Goal: Task Accomplishment & Management: Manage account settings

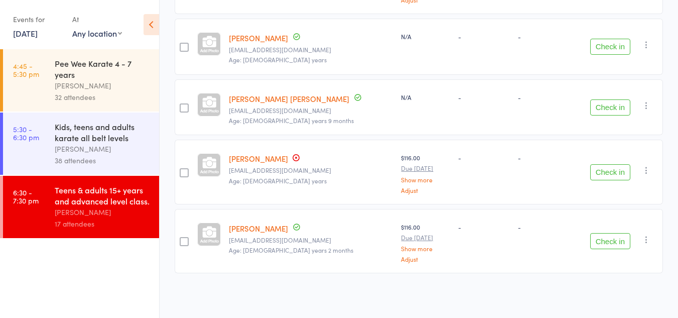
scroll to position [666, 0]
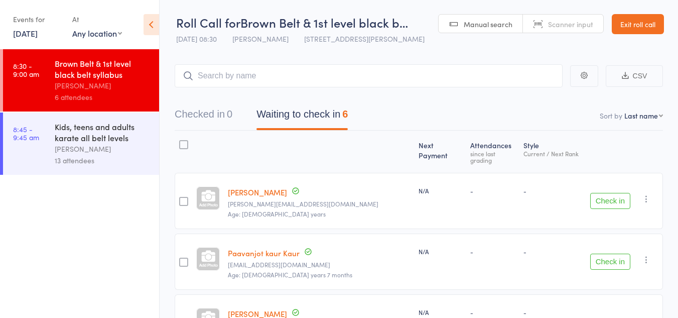
click at [642, 23] on link "Exit roll call" at bounding box center [638, 24] width 52 height 20
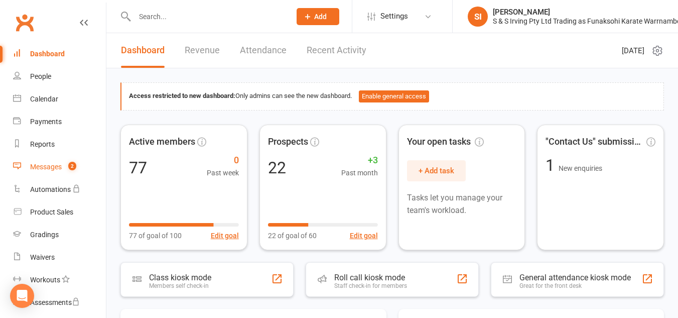
click at [48, 162] on link "Messages 2" at bounding box center [59, 167] width 93 height 23
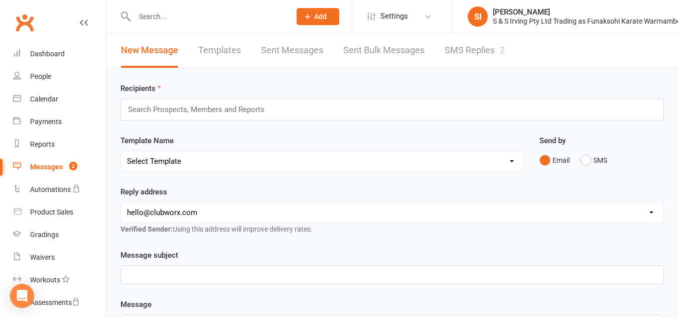
click at [471, 50] on link "SMS Replies 2" at bounding box center [474, 50] width 60 height 35
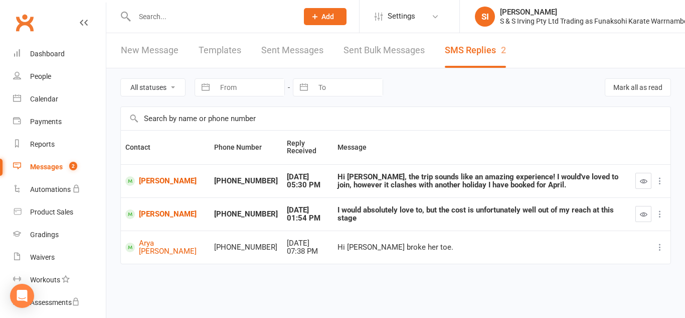
click at [660, 249] on icon at bounding box center [660, 247] width 10 height 10
click at [599, 279] on link "Delete" at bounding box center [615, 286] width 99 height 20
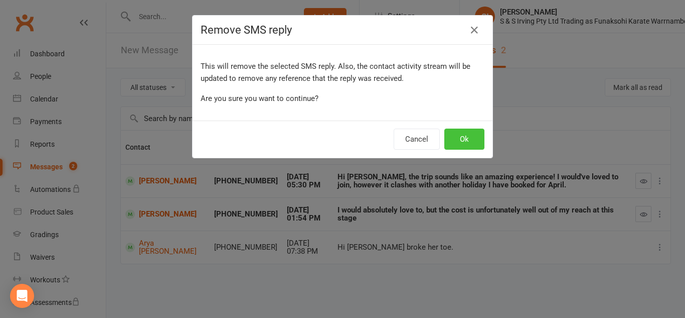
click at [473, 139] on button "Ok" at bounding box center [464, 138] width 40 height 21
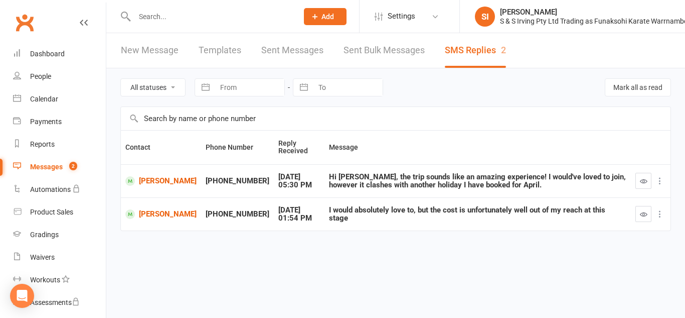
click at [658, 214] on icon at bounding box center [660, 214] width 10 height 10
click at [586, 230] on link "Delete" at bounding box center [615, 233] width 99 height 20
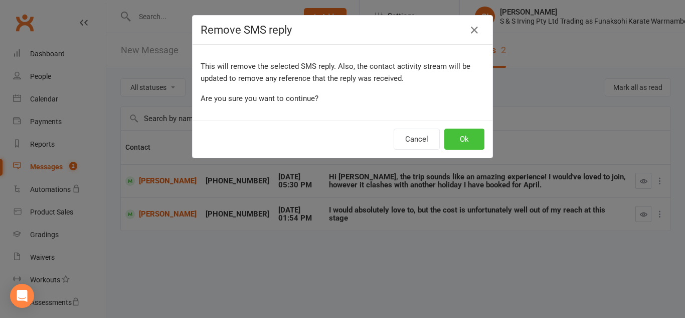
click at [444, 139] on button "Ok" at bounding box center [464, 138] width 40 height 21
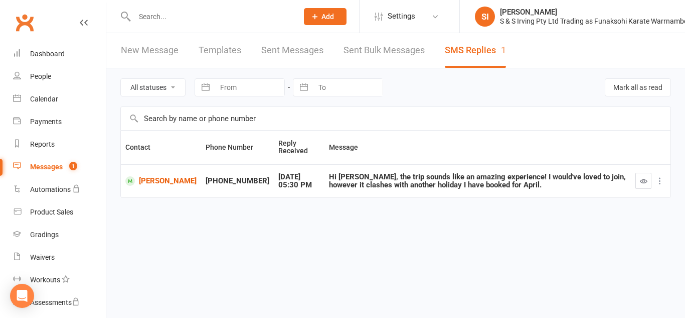
click at [659, 181] on icon at bounding box center [660, 181] width 10 height 10
click at [579, 202] on link "Delete" at bounding box center [615, 200] width 99 height 20
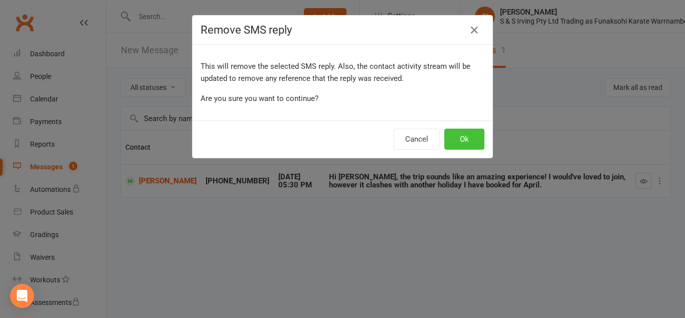
click at [458, 146] on button "Ok" at bounding box center [464, 138] width 40 height 21
